Goal: Find specific page/section: Find specific page/section

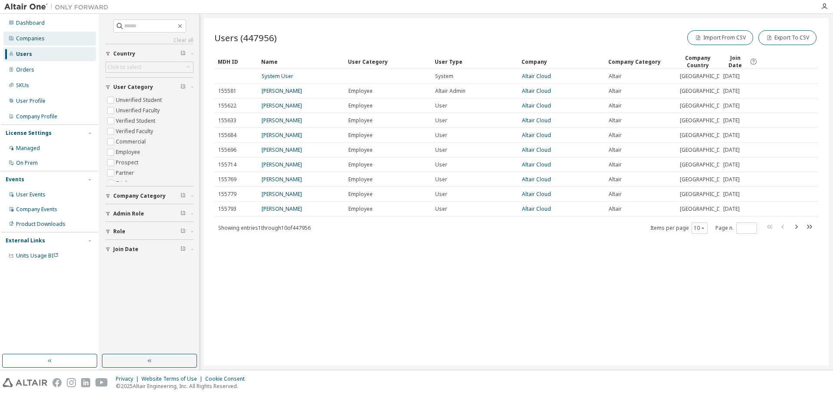
click at [56, 40] on div "Companies" at bounding box center [49, 39] width 92 height 14
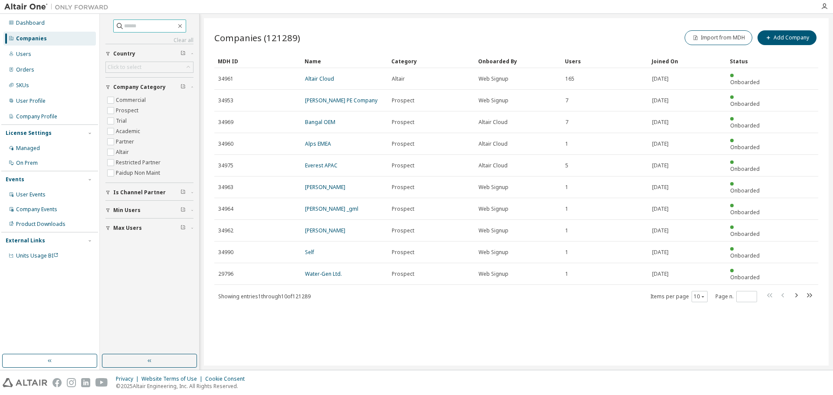
click at [146, 24] on input "text" at bounding box center [150, 26] width 52 height 9
type input "**********"
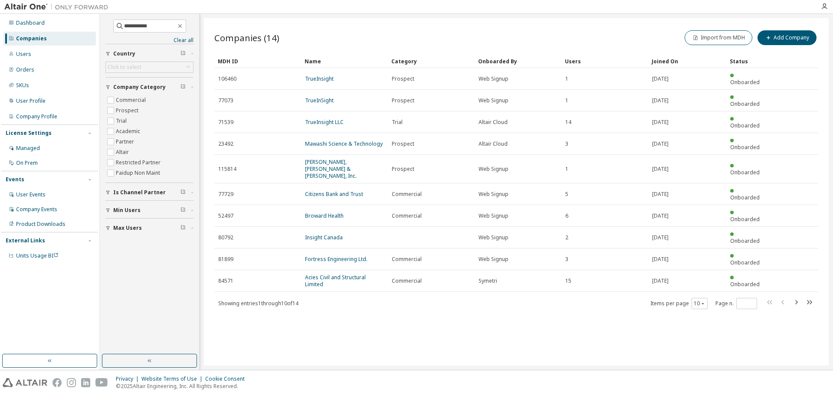
click at [141, 190] on span "Is Channel Partner" at bounding box center [139, 192] width 52 height 7
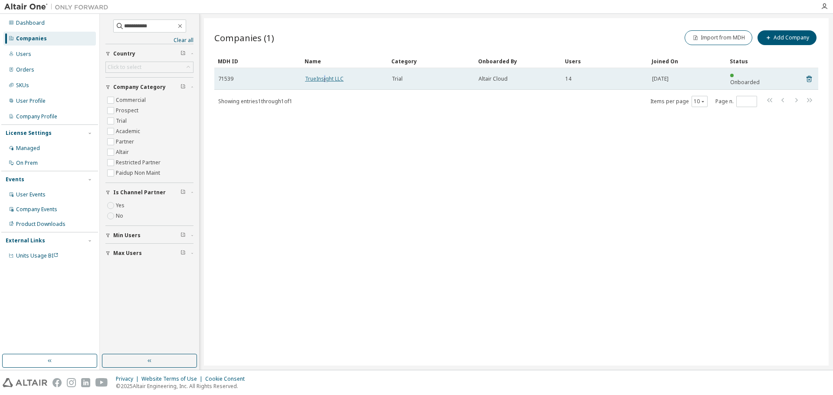
click at [326, 76] on link "TrueInsight LLC" at bounding box center [324, 78] width 39 height 7
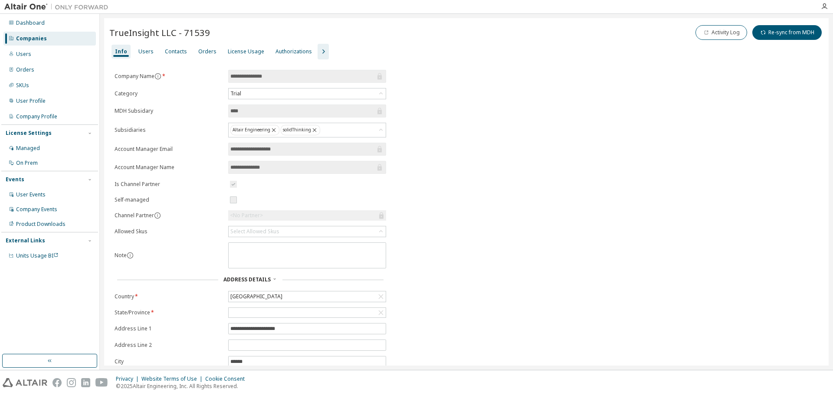
click at [73, 43] on div "Companies" at bounding box center [49, 39] width 92 height 14
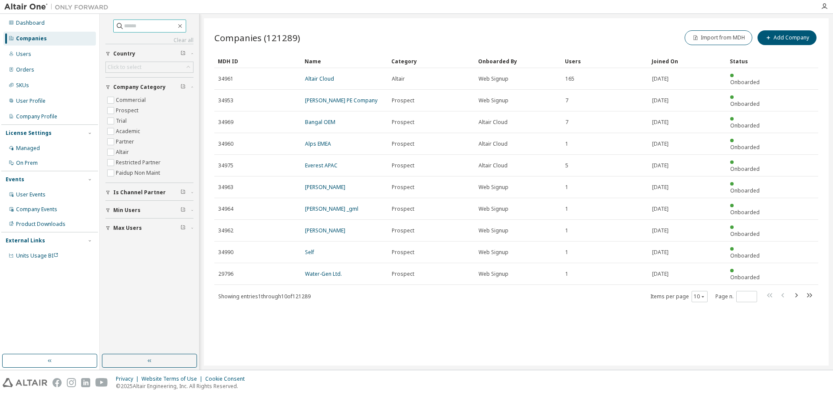
click at [144, 28] on input "text" at bounding box center [150, 26] width 52 height 9
